Goal: Task Accomplishment & Management: Use online tool/utility

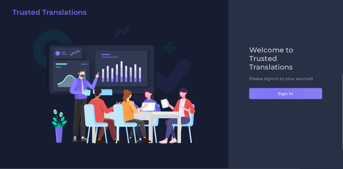
click at [278, 91] on button "Sign in" at bounding box center [285, 93] width 73 height 11
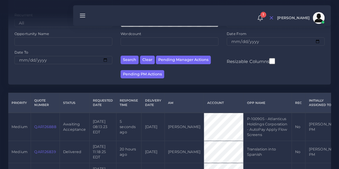
scroll to position [76, 0]
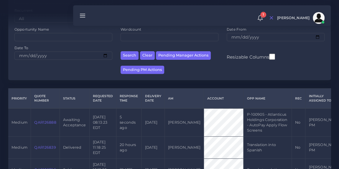
click at [51, 125] on link "QAR126888" at bounding box center [45, 122] width 22 height 4
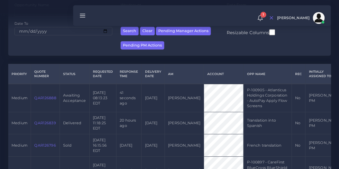
scroll to position [101, 0]
click at [47, 100] on link "QAR126888" at bounding box center [45, 98] width 22 height 4
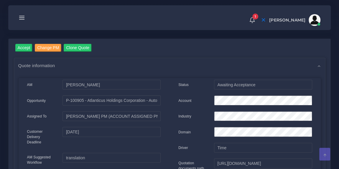
scroll to position [47, 0]
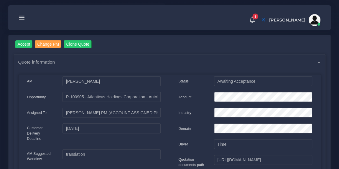
click at [22, 20] on icon at bounding box center [22, 17] width 6 height 6
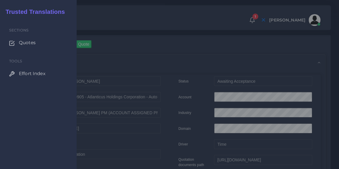
click at [23, 40] on span "Quotes" at bounding box center [27, 43] width 17 height 6
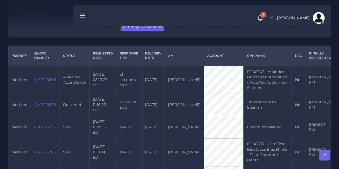
scroll to position [113, 0]
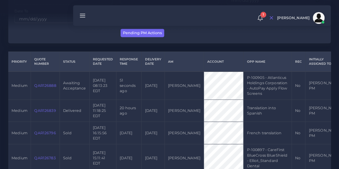
click at [41, 88] on link "QAR126888" at bounding box center [45, 85] width 22 height 4
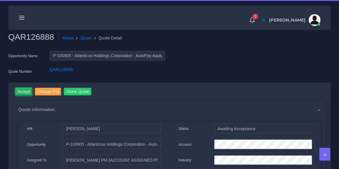
click at [25, 90] on input "Accept" at bounding box center [23, 92] width 17 height 8
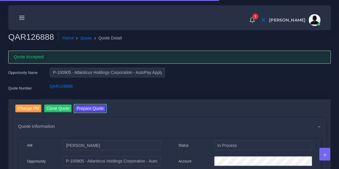
click at [86, 112] on button "Prepare Quote" at bounding box center [90, 109] width 32 height 8
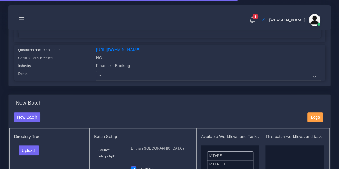
scroll to position [142, 0]
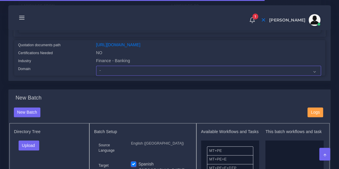
click at [122, 73] on select "- Advertising and Media Agriculture, Forestry and Fishing Architecture, Buildin…" at bounding box center [208, 71] width 225 height 10
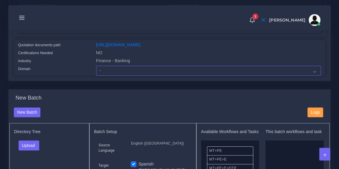
select select "Finance - Banking"
click at [96, 70] on select "- Advertising and Media Agriculture, Forestry and Fishing Architecture, Buildin…" at bounding box center [208, 71] width 225 height 10
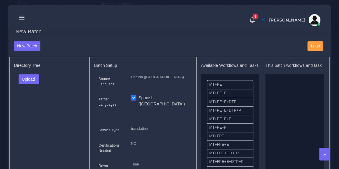
scroll to position [214, 0]
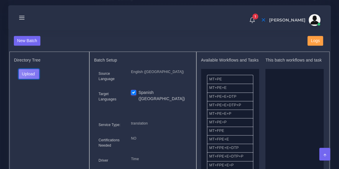
click at [36, 78] on button "Upload" at bounding box center [29, 74] width 21 height 10
click at [31, 100] on label "Files" at bounding box center [39, 95] width 41 height 7
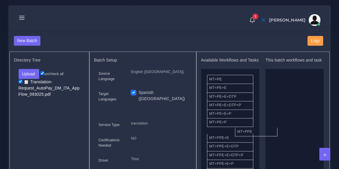
drag, startPoint x: 236, startPoint y: 137, endPoint x: 294, endPoint y: 130, distance: 58.3
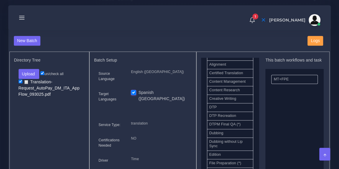
scroll to position [171, 0]
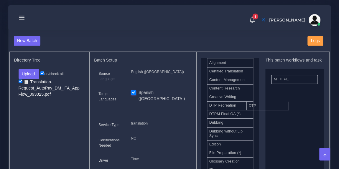
drag, startPoint x: 238, startPoint y: 110, endPoint x: 278, endPoint y: 109, distance: 39.9
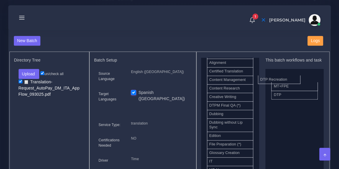
drag, startPoint x: 238, startPoint y: 111, endPoint x: 293, endPoint y: 82, distance: 61.6
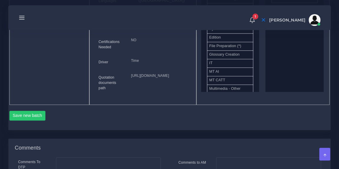
scroll to position [313, 0]
click at [41, 120] on button "Save new batch" at bounding box center [27, 115] width 36 height 10
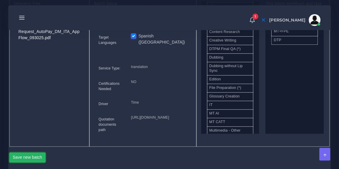
scroll to position [270, 0]
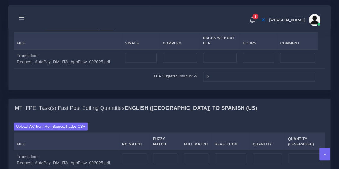
scroll to position [468, 0]
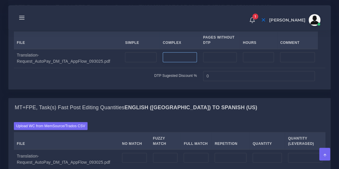
click at [175, 62] on input "number" at bounding box center [180, 57] width 34 height 10
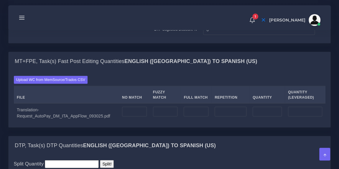
scroll to position [519, 0]
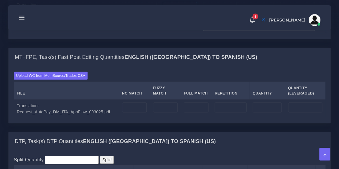
type input "22"
click at [137, 34] on td "DTP Sugested Discount %" at bounding box center [107, 25] width 186 height 16
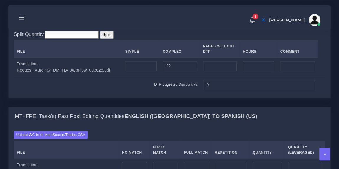
scroll to position [459, 0]
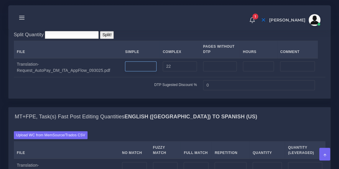
click at [137, 71] on input "number" at bounding box center [141, 66] width 32 height 10
type input "22"
click at [180, 71] on input "22" at bounding box center [180, 66] width 34 height 10
type input "2"
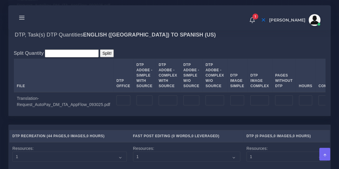
scroll to position [625, 0]
type input "-1"
click at [117, 106] on input "number" at bounding box center [124, 101] width 14 height 10
type input "1"
type input "22"
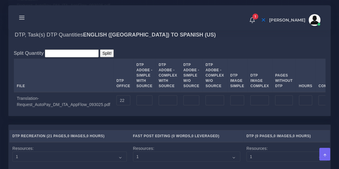
click at [160, 78] on div "Split Quantity Split! File DTP Office DTP Adobe - Simple With Source DTP Adobe …" at bounding box center [170, 81] width 312 height 62
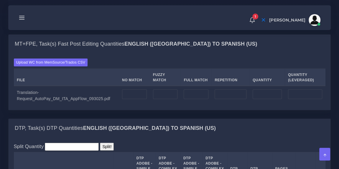
scroll to position [495, 0]
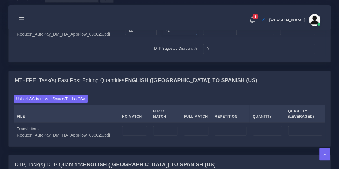
click at [176, 35] on input "-1" at bounding box center [180, 30] width 34 height 10
click at [124, 57] on td "DTP Sugested Discount %" at bounding box center [107, 49] width 186 height 16
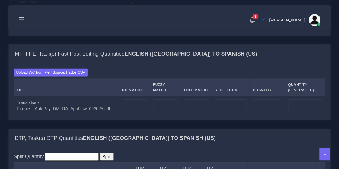
scroll to position [522, 0]
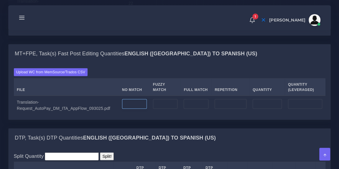
click at [125, 109] on input "number" at bounding box center [134, 104] width 25 height 10
type input "695"
click at [170, 97] on div "Upload WC from MemSource/Trados CSV File No Match Fuzzy Match Full Match Repeti…" at bounding box center [170, 91] width 312 height 46
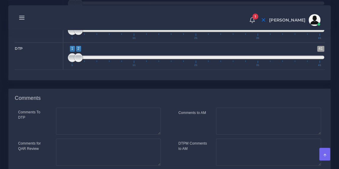
scroll to position [944, 0]
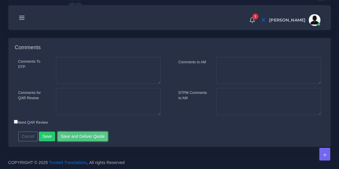
click at [76, 136] on button "Save and Deliver Quote" at bounding box center [83, 137] width 51 height 10
